Goal: Navigation & Orientation: Find specific page/section

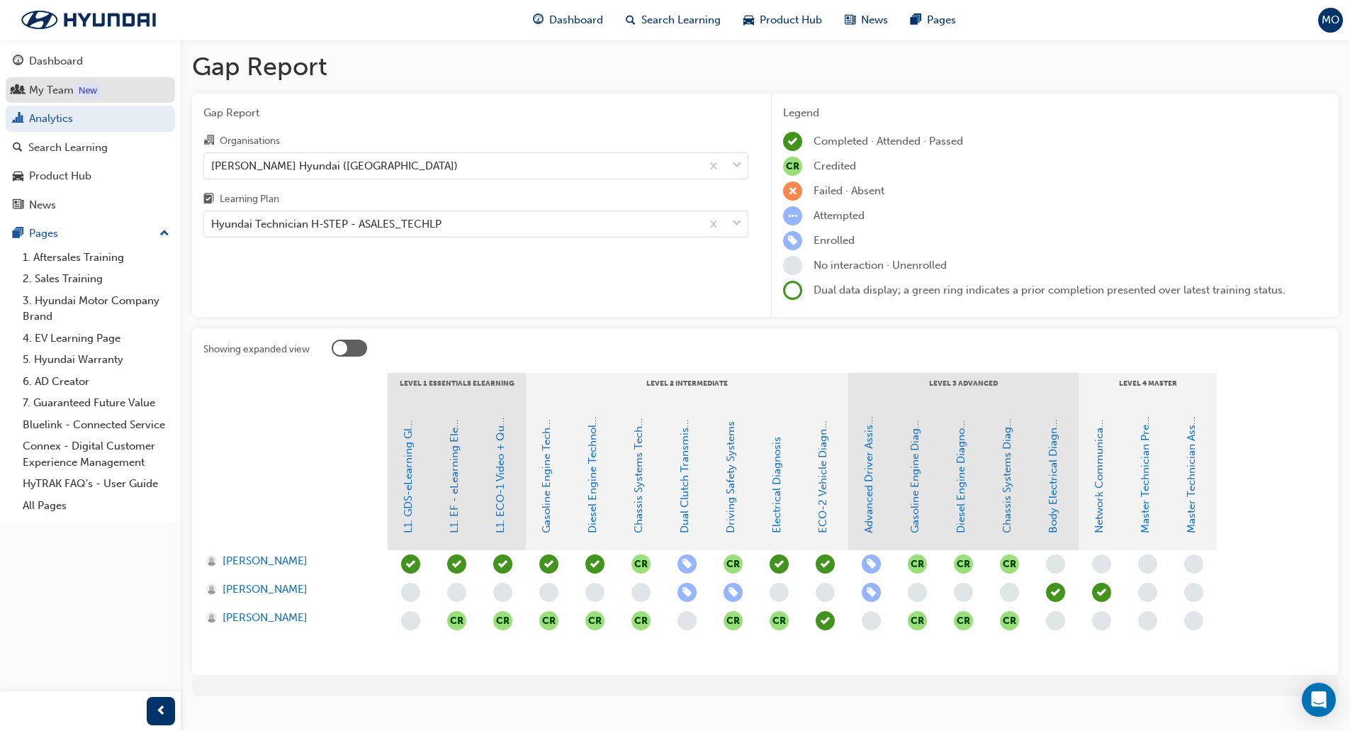
click at [157, 87] on div "My Team" at bounding box center [90, 91] width 155 height 18
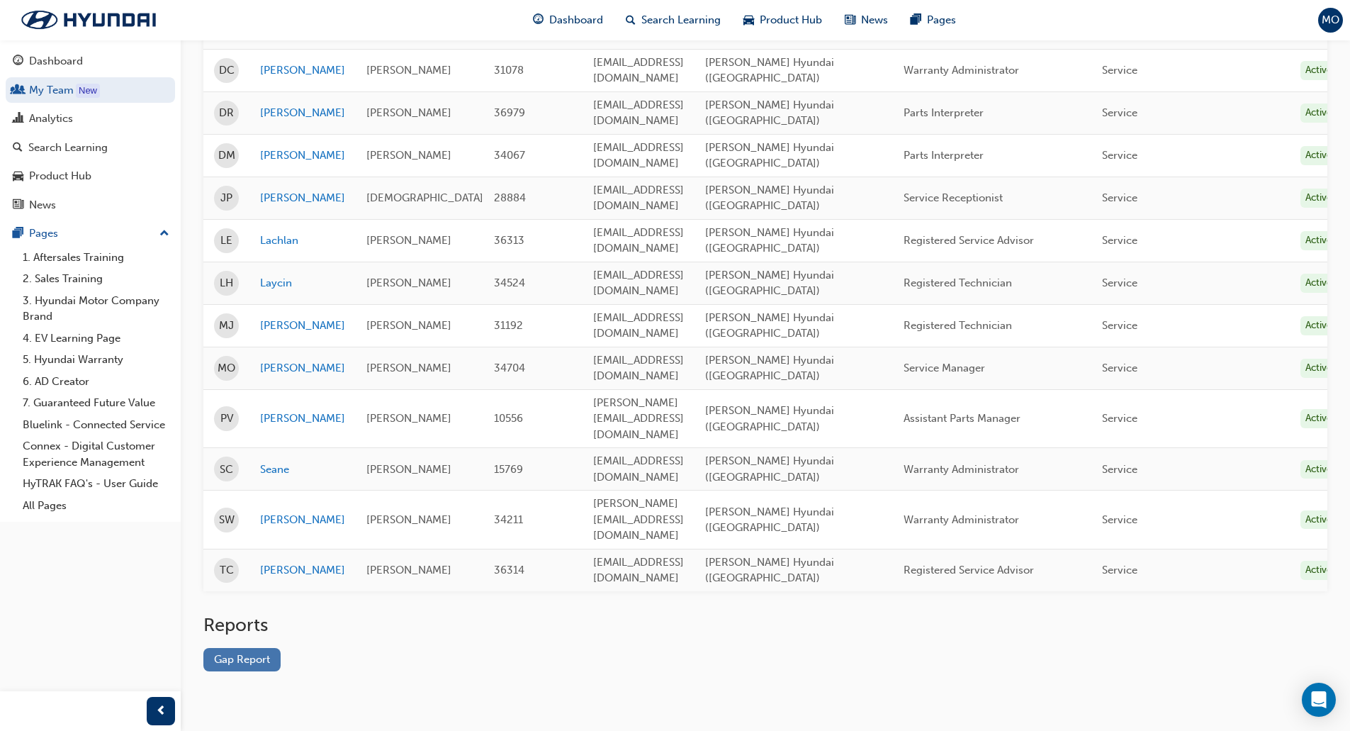
click at [256, 648] on link "Gap Report" at bounding box center [241, 659] width 77 height 23
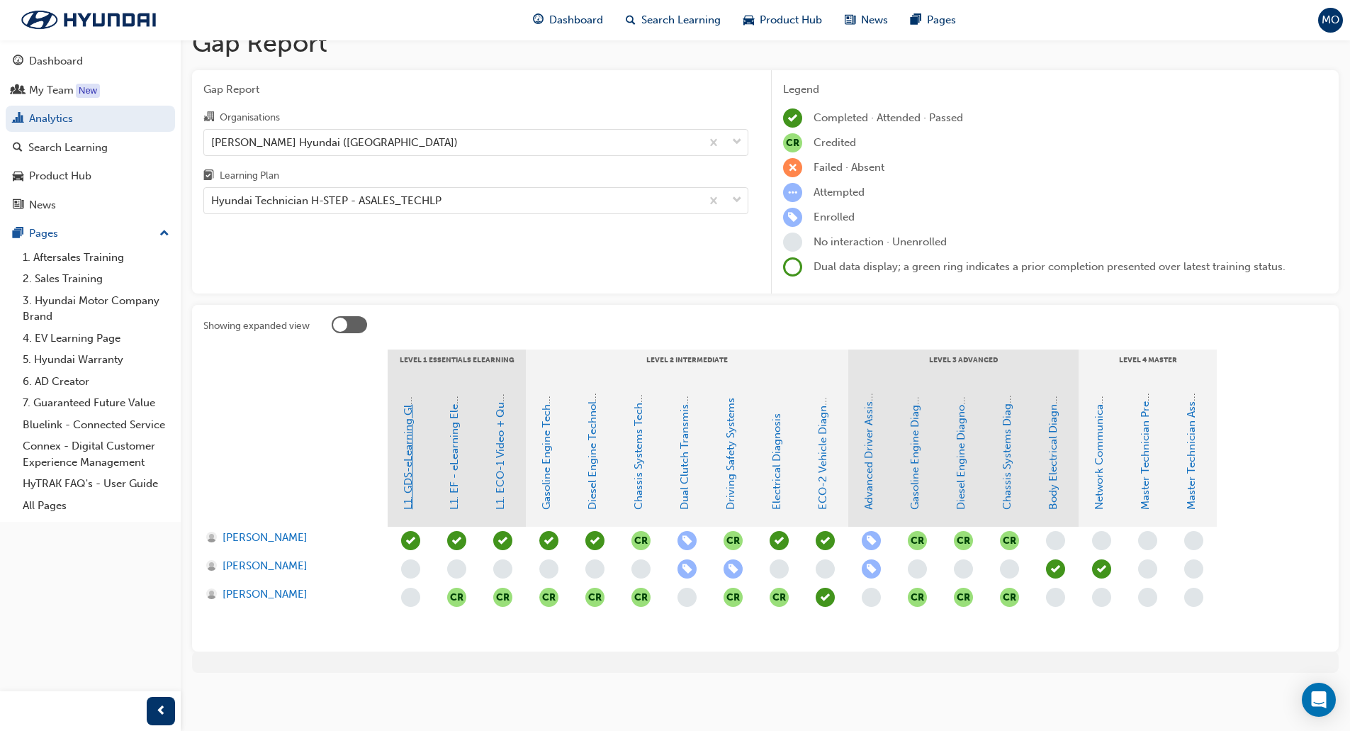
click at [403, 452] on link "L1. GDS-eLearning Global Diagnostic System" at bounding box center [408, 400] width 13 height 220
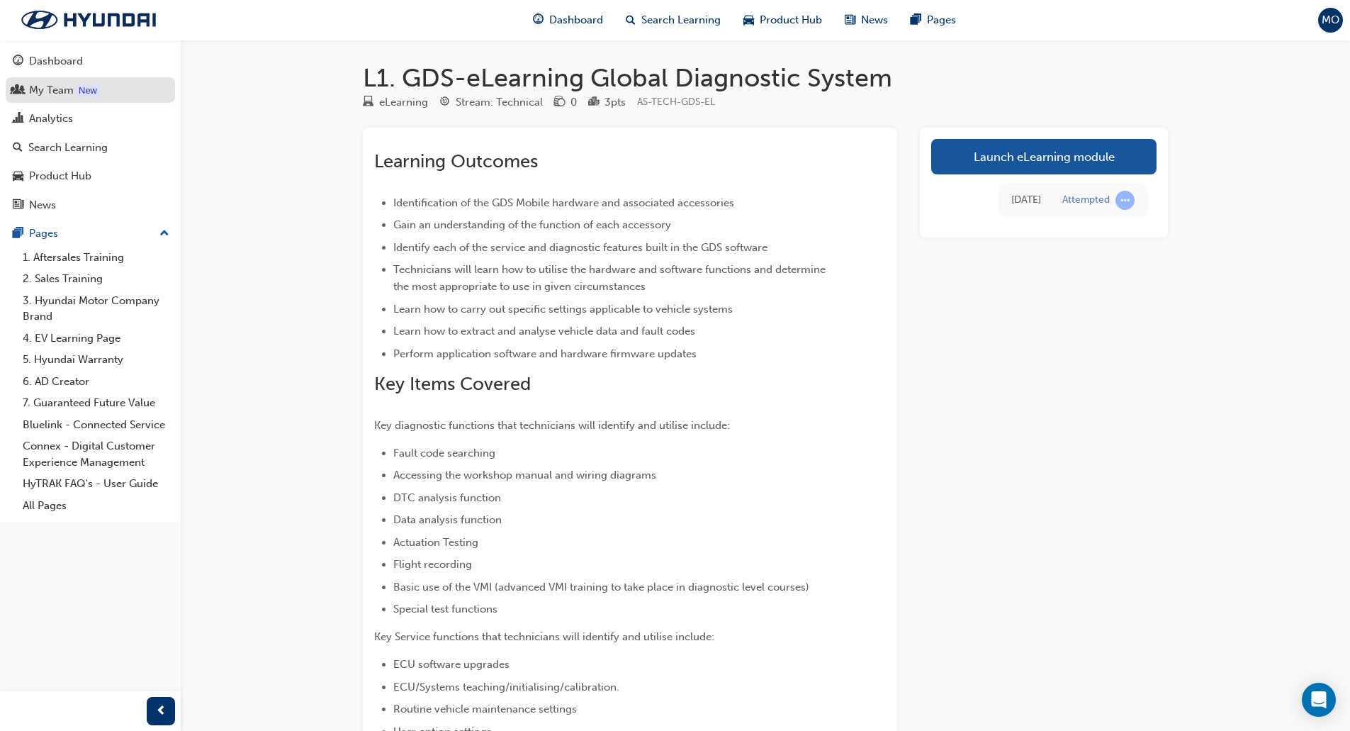
click at [52, 89] on div "My Team" at bounding box center [51, 90] width 45 height 16
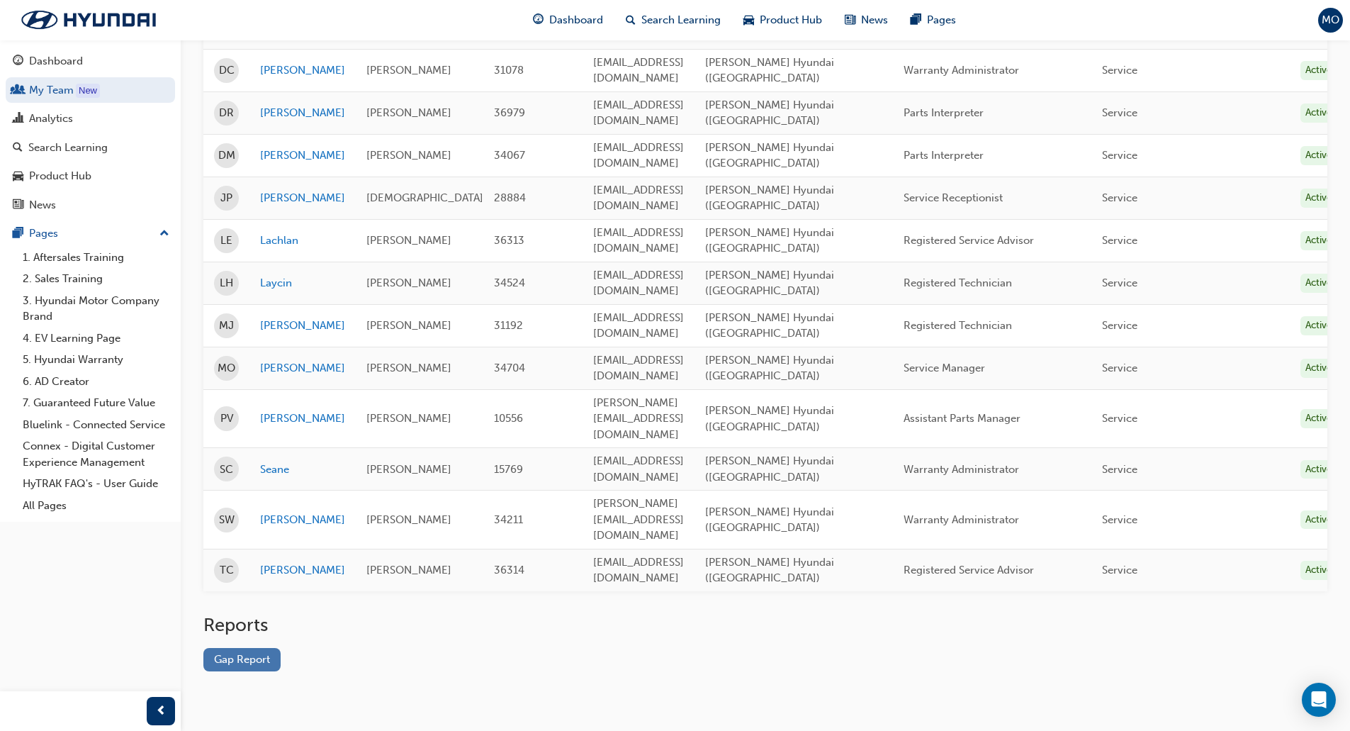
click at [252, 648] on link "Gap Report" at bounding box center [241, 659] width 77 height 23
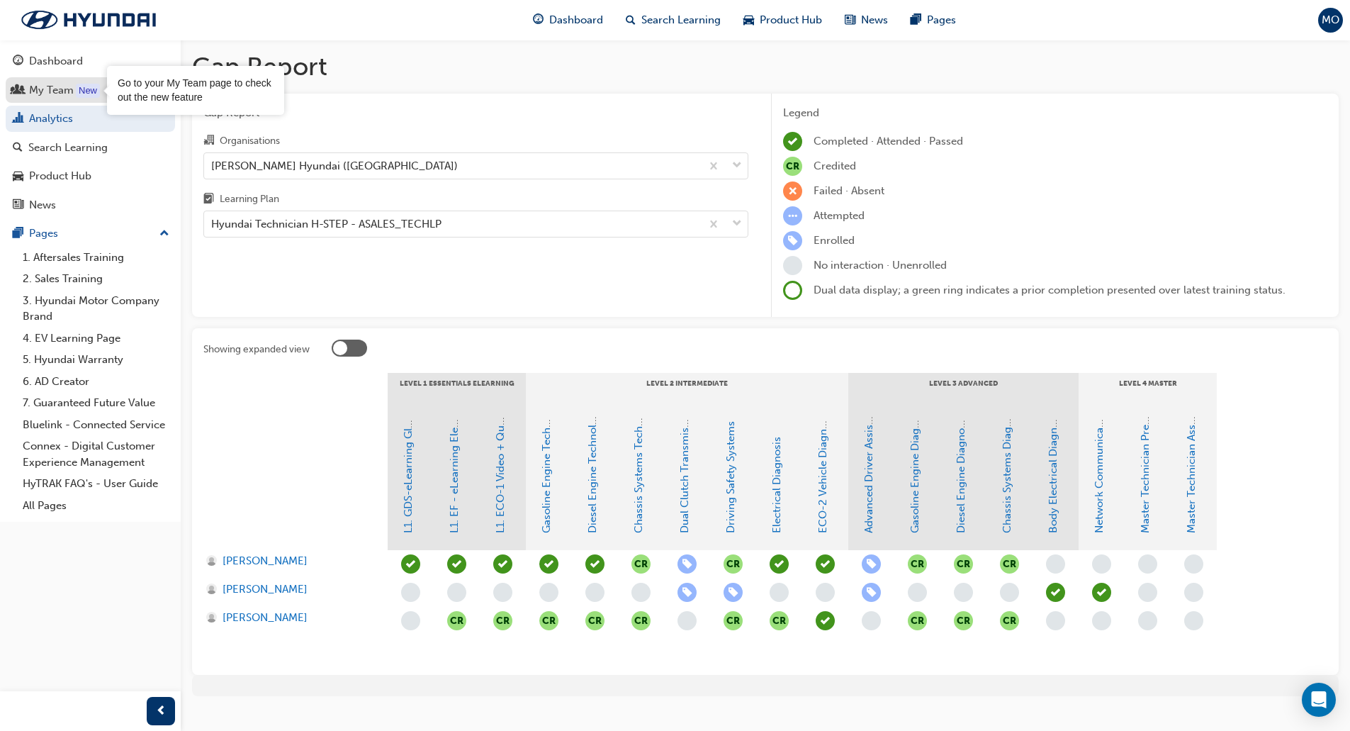
click at [98, 90] on div "New" at bounding box center [88, 91] width 24 height 14
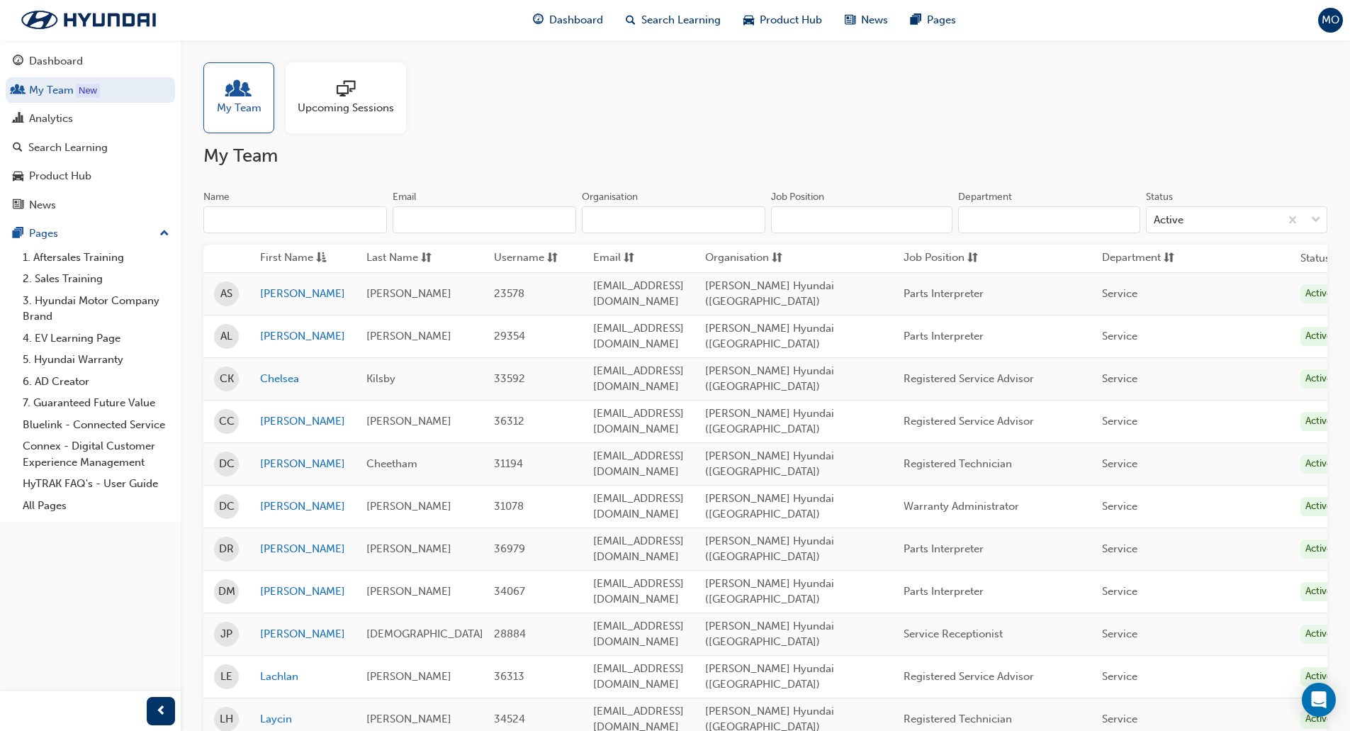
click at [334, 106] on span "Upcoming Sessions" at bounding box center [346, 108] width 96 height 16
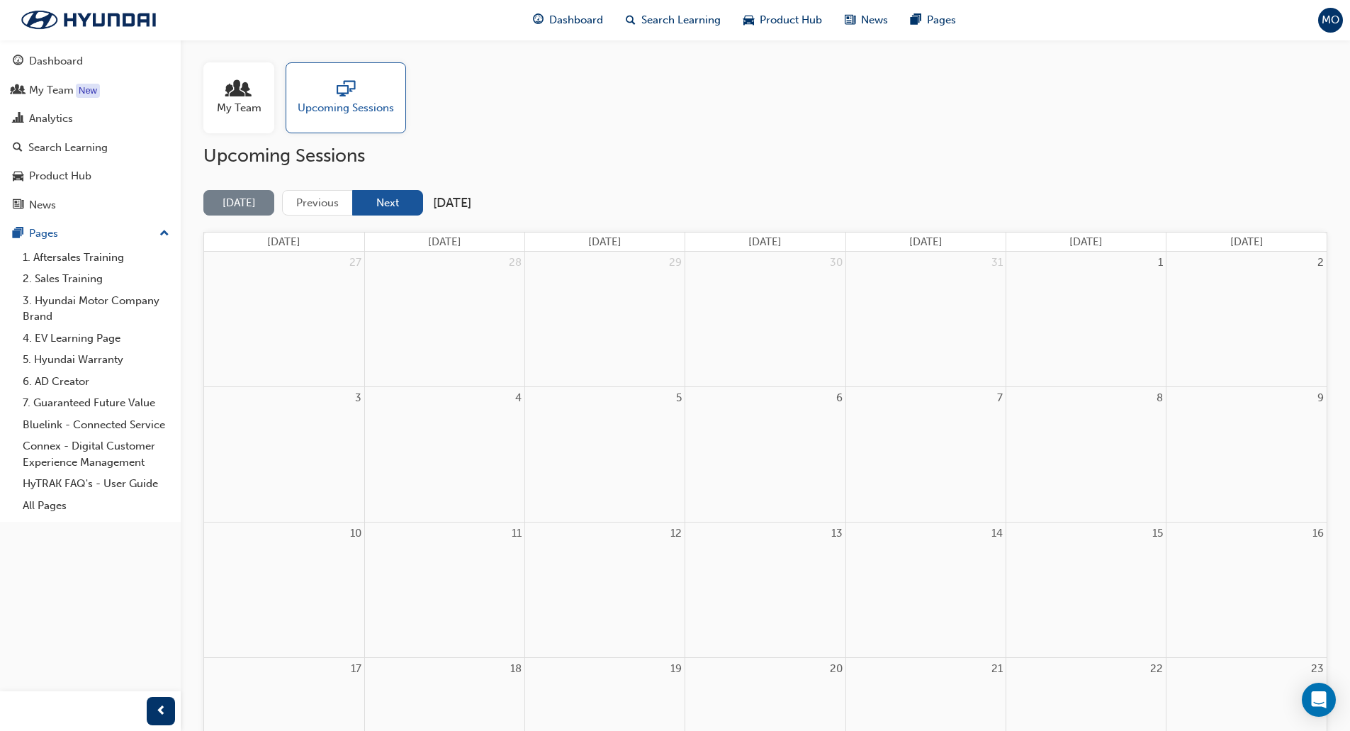
click at [400, 210] on button "Next" at bounding box center [387, 203] width 71 height 26
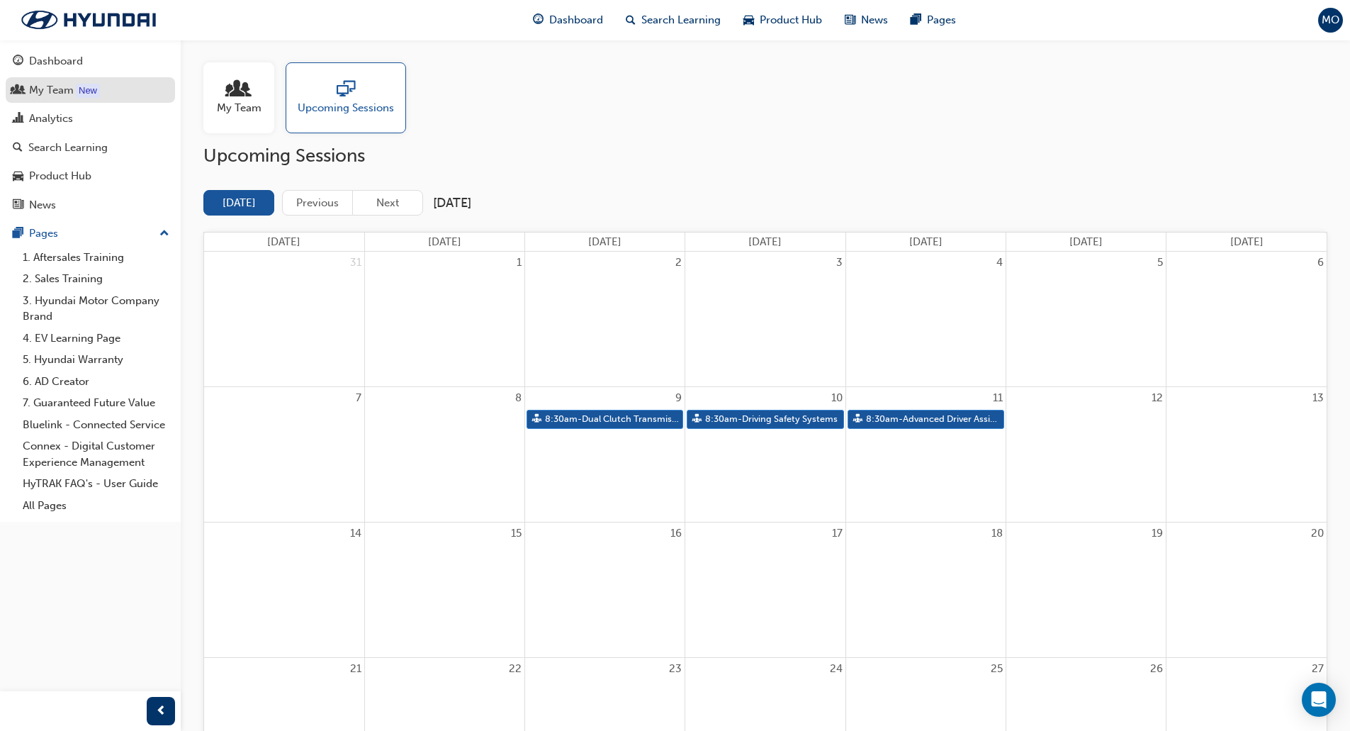
click at [45, 77] on link "My Team New" at bounding box center [90, 90] width 169 height 26
